Goal: Task Accomplishment & Management: Manage account settings

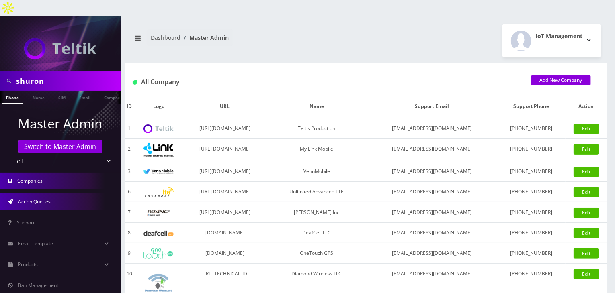
click at [43, 199] on span "Action Queues" at bounding box center [34, 202] width 33 height 7
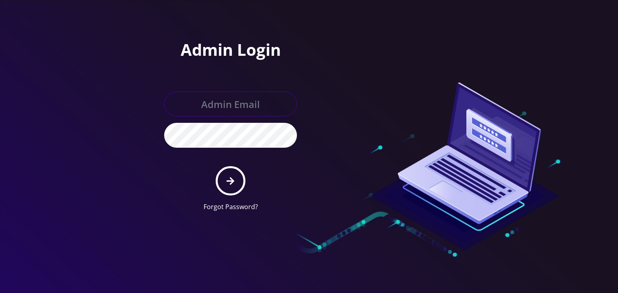
type input "boris@teltik.com"
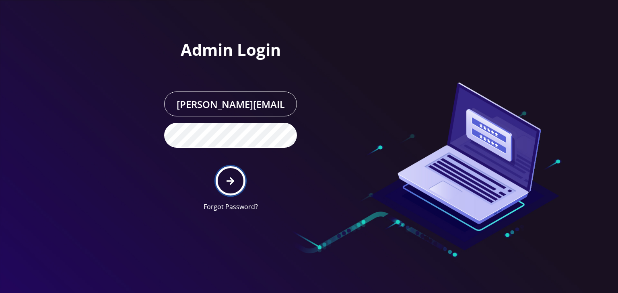
click at [235, 184] on button "submit" at bounding box center [229, 180] width 29 height 29
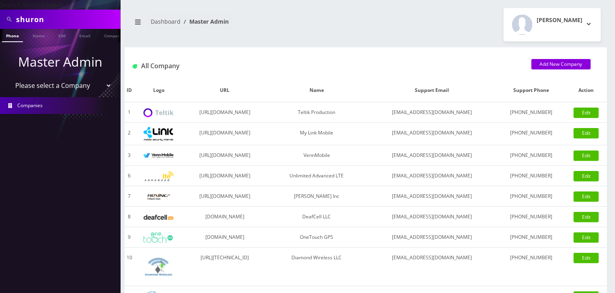
click at [51, 80] on select "Please select a Company Teltik Production My Link Mobile VennMobile Unlimited A…" at bounding box center [60, 85] width 103 height 15
click at [53, 90] on select "Please select a Company Teltik Production My Link Mobile VennMobile Unlimited A…" at bounding box center [60, 85] width 103 height 15
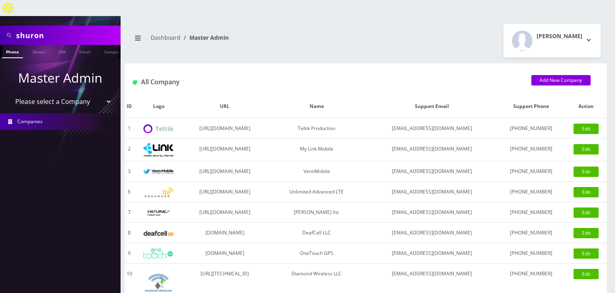
select select "13"
click at [9, 94] on select "Please select a Company Teltik Production My Link Mobile VennMobile Unlimited A…" at bounding box center [60, 101] width 103 height 15
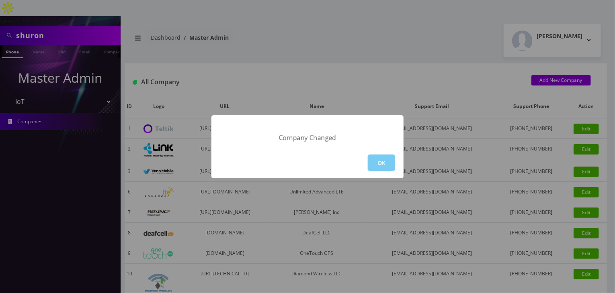
click at [383, 157] on button "OK" at bounding box center [381, 163] width 27 height 16
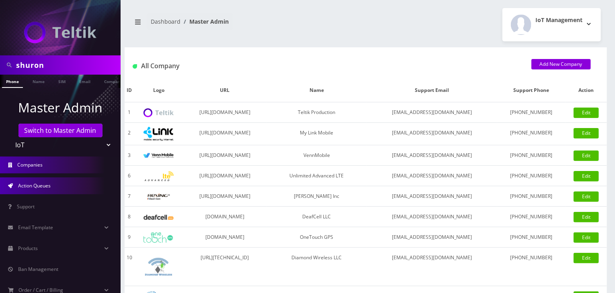
click at [58, 187] on link "Action Queues" at bounding box center [60, 186] width 121 height 17
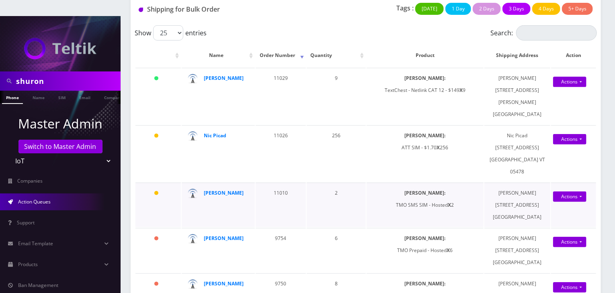
scroll to position [121, 0]
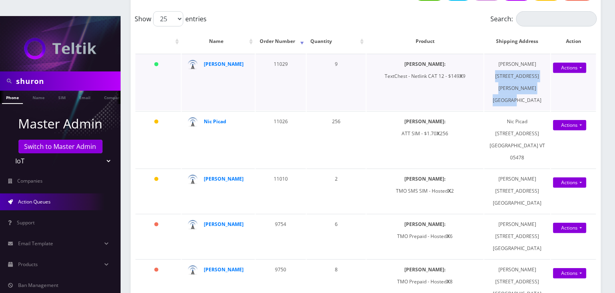
drag, startPoint x: 485, startPoint y: 58, endPoint x: 545, endPoint y: 81, distance: 64.0
click at [545, 81] on td "Grisselle Halime 15200 Magnolia Blvd Apt 304 Sherman Oaks CA 91403" at bounding box center [517, 82] width 66 height 57
copy td "15200 Magnolia Blvd Apt 304 Sherman Oaks CA 91403"
click at [507, 54] on td "Grisselle Halime 15200 Magnolia Blvd Apt 304 Sherman Oaks CA 91403" at bounding box center [517, 82] width 66 height 57
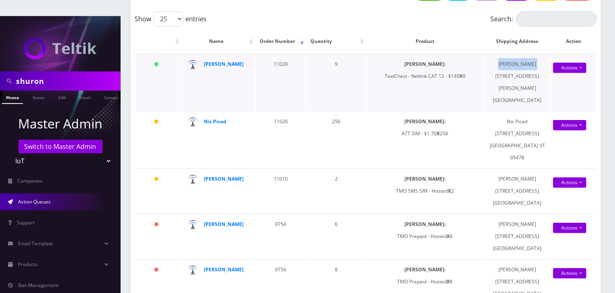
click at [507, 54] on td "Grisselle Halime 15200 Magnolia Blvd Apt 304 Sherman Oaks CA 91403" at bounding box center [517, 82] width 66 height 57
copy td "[PERSON_NAME]"
click at [94, 154] on select "Teltik Production My Link Mobile VennMobile Unlimited Advanced LTE Rexing Inc D…" at bounding box center [60, 161] width 103 height 15
select select "1"
click at [9, 154] on select "Teltik Production My Link Mobile VennMobile Unlimited Advanced LTE Rexing Inc D…" at bounding box center [60, 161] width 103 height 15
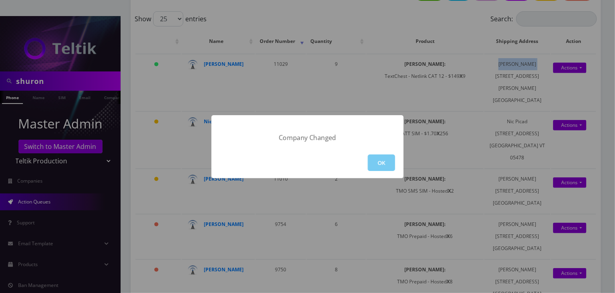
click at [380, 160] on button "OK" at bounding box center [381, 163] width 27 height 16
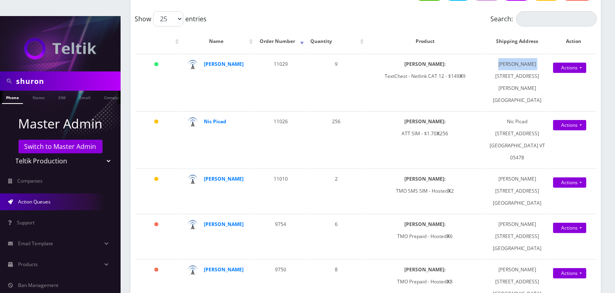
click at [37, 199] on span "Action Queues" at bounding box center [34, 202] width 33 height 7
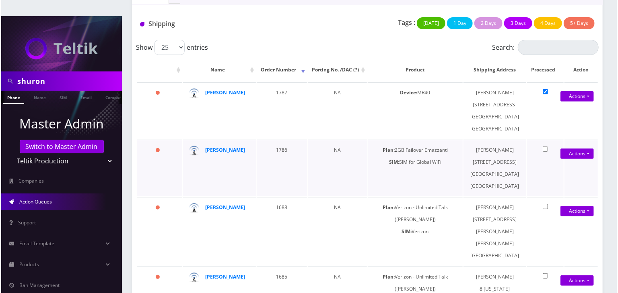
scroll to position [99, 0]
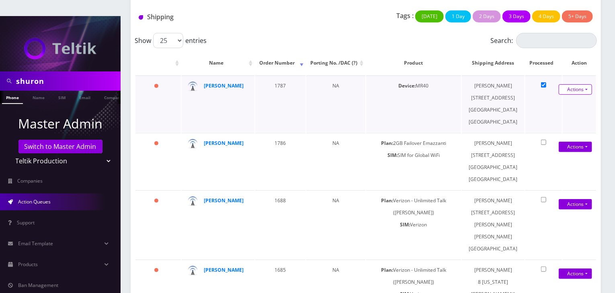
click at [566, 84] on link "Actions" at bounding box center [575, 89] width 33 height 10
click at [560, 99] on link "Shipped" at bounding box center [567, 105] width 64 height 12
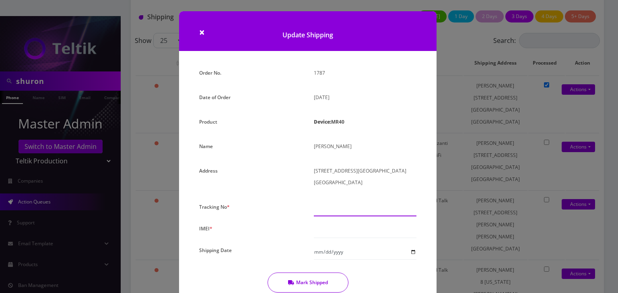
click at [320, 207] on input "text" at bounding box center [365, 208] width 103 height 15
paste input "392176421988"
type input "392176421988"
click at [353, 234] on input "text" at bounding box center [365, 230] width 103 height 15
click at [330, 230] on input "text" at bounding box center [365, 230] width 103 height 15
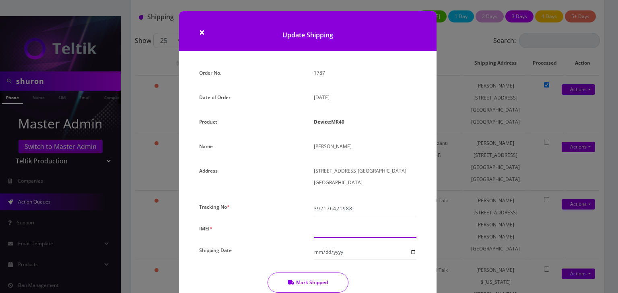
paste input "000000000000000"
type input "000000000011215"
click at [412, 249] on input "Shipping Date" at bounding box center [365, 252] width 103 height 15
type input "2025-08-15"
click at [300, 281] on button "Mark Shipped" at bounding box center [307, 283] width 81 height 20
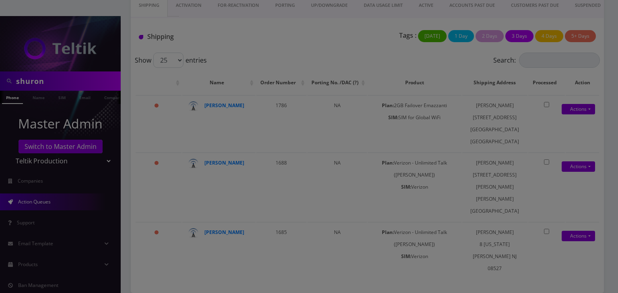
scroll to position [26, 0]
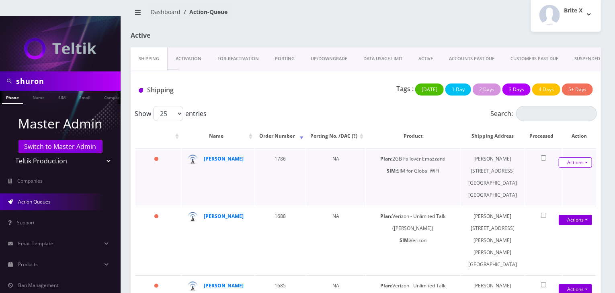
click at [573, 158] on link "Actions" at bounding box center [575, 163] width 33 height 10
click at [558, 172] on link "Shipped" at bounding box center [567, 178] width 64 height 12
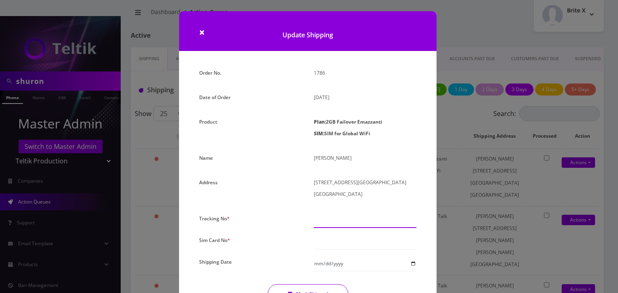
click at [336, 218] on input "text" at bounding box center [365, 220] width 103 height 15
click at [328, 244] on input "text" at bounding box center [365, 242] width 103 height 15
paste input "0000000000000000"
type input "0000000000000000"
click at [320, 217] on input "text" at bounding box center [365, 220] width 103 height 15
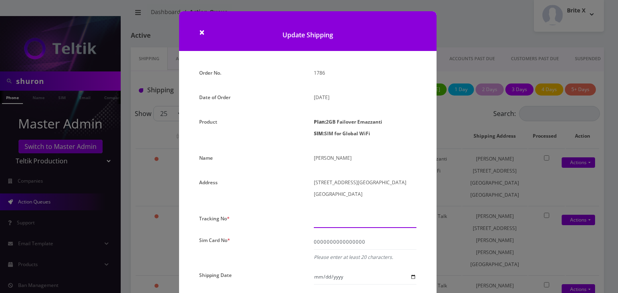
paste input "392176421988"
type input "392176421988"
click at [365, 242] on input "0000000000000000" at bounding box center [365, 242] width 103 height 15
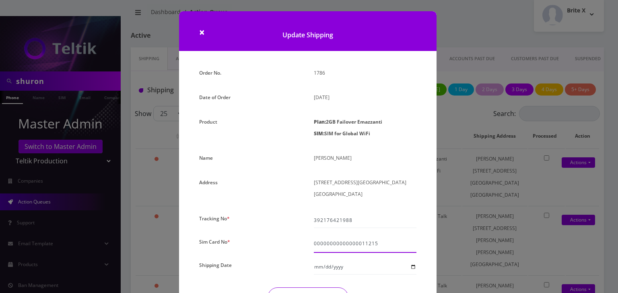
scroll to position [80, 0]
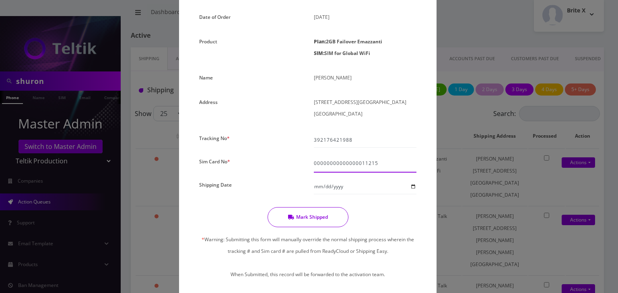
type input "00000000000000011215"
click at [293, 219] on button "Mark Shipped" at bounding box center [307, 217] width 81 height 20
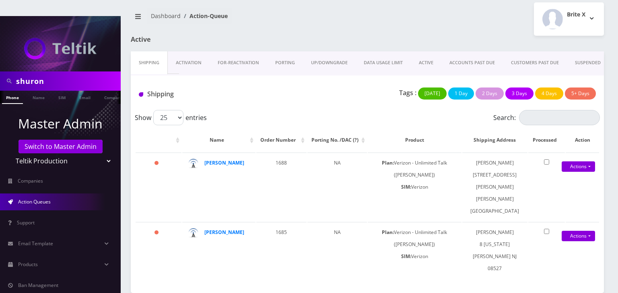
scroll to position [0, 0]
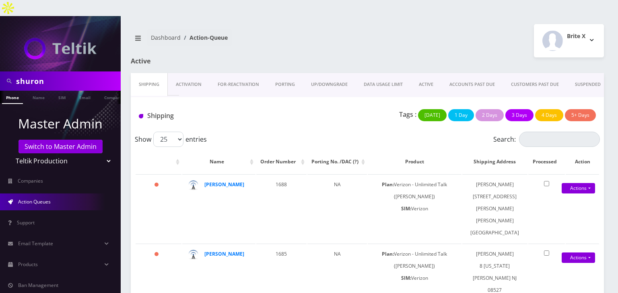
click at [86, 154] on select "Teltik Production My Link Mobile VennMobile Unlimited Advanced LTE Rexing Inc D…" at bounding box center [60, 161] width 103 height 15
select select "13"
click at [9, 154] on select "Teltik Production My Link Mobile VennMobile Unlimited Advanced LTE Rexing Inc D…" at bounding box center [60, 161] width 103 height 15
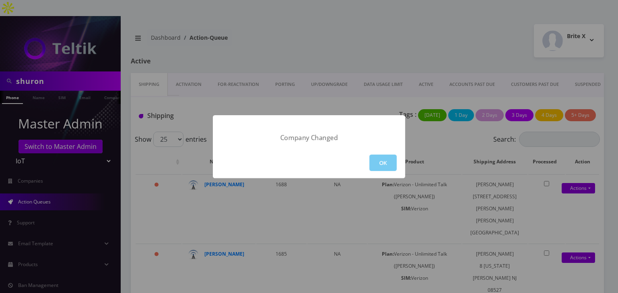
click at [391, 161] on button "OK" at bounding box center [382, 163] width 27 height 16
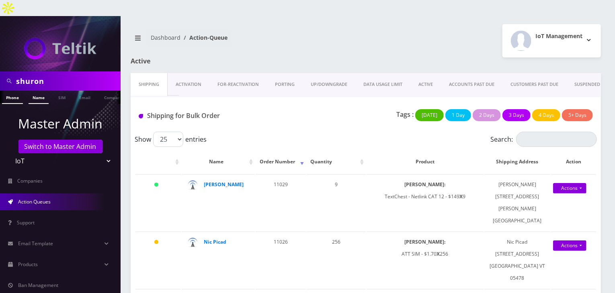
click at [37, 91] on link "Name" at bounding box center [39, 97] width 20 height 13
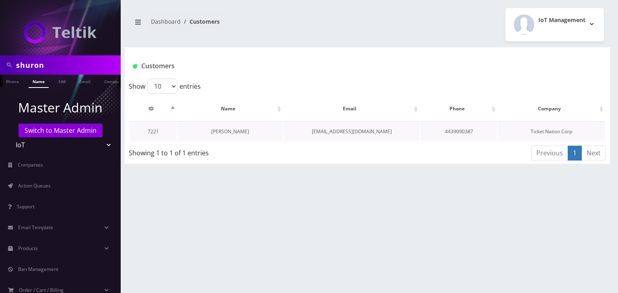
click at [230, 132] on link "Shuron Woodyard" at bounding box center [230, 131] width 38 height 7
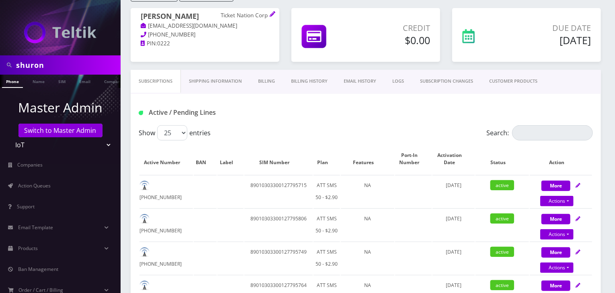
scroll to position [80, 0]
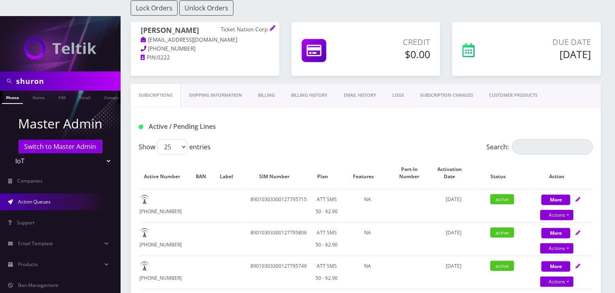
click at [39, 194] on link "Action Queues" at bounding box center [60, 202] width 121 height 17
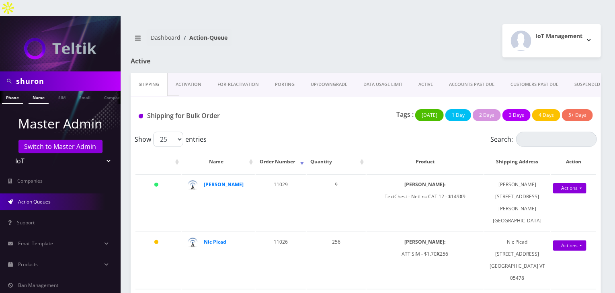
click at [33, 91] on link "Name" at bounding box center [39, 97] width 20 height 13
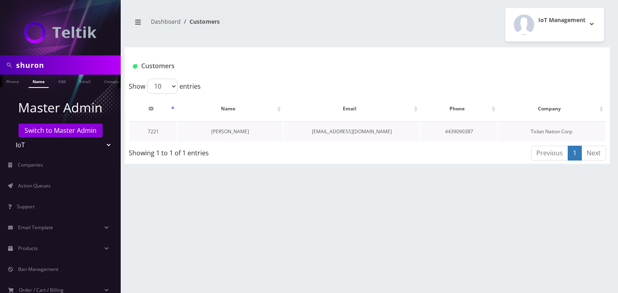
click at [244, 131] on link "[PERSON_NAME]" at bounding box center [230, 131] width 38 height 7
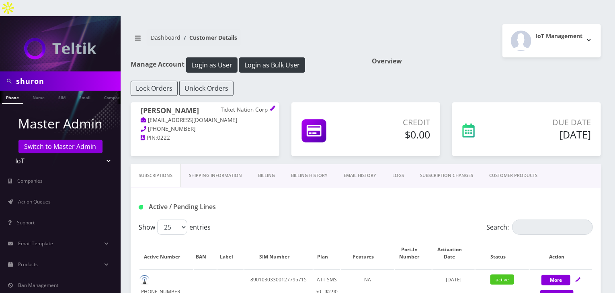
click at [308, 164] on link "Billing History" at bounding box center [309, 175] width 53 height 23
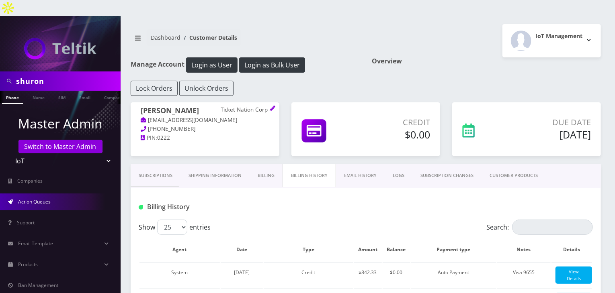
click at [52, 194] on link "Action Queues" at bounding box center [60, 202] width 121 height 17
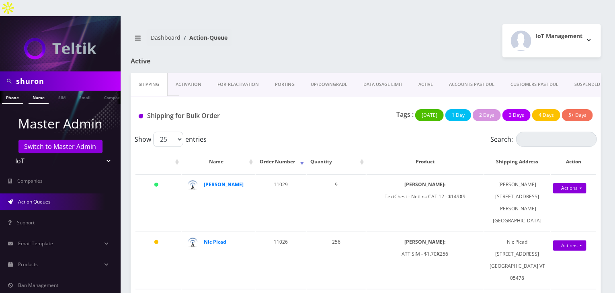
click at [34, 91] on link "Name" at bounding box center [39, 97] width 20 height 13
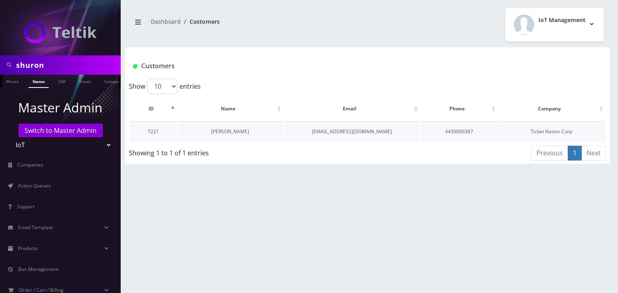
click at [239, 132] on link "[PERSON_NAME]" at bounding box center [230, 131] width 38 height 7
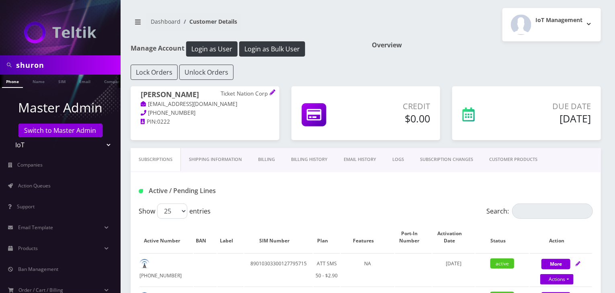
click at [309, 158] on link "Billing History" at bounding box center [309, 159] width 53 height 23
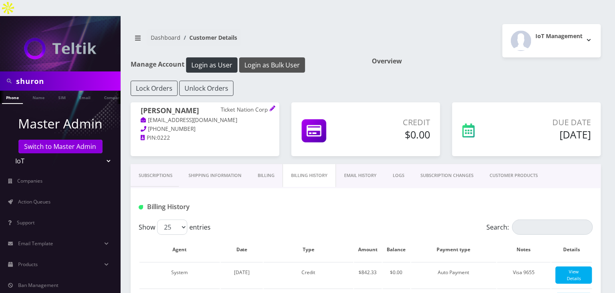
click at [273, 57] on button "Login as Bulk User" at bounding box center [272, 64] width 66 height 15
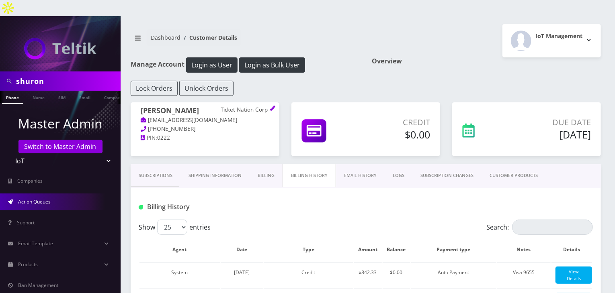
click at [14, 194] on link "Action Queues" at bounding box center [60, 202] width 121 height 17
